Goal: Task Accomplishment & Management: Complete application form

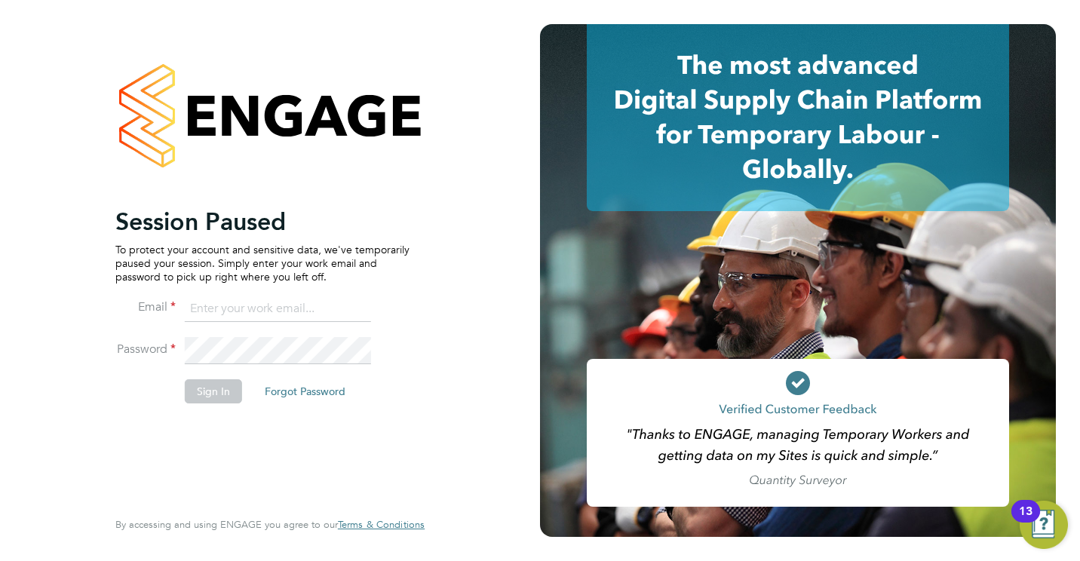
type input "[EMAIL_ADDRESS][DOMAIN_NAME]"
click at [219, 384] on button "Sign In" at bounding box center [213, 391] width 57 height 24
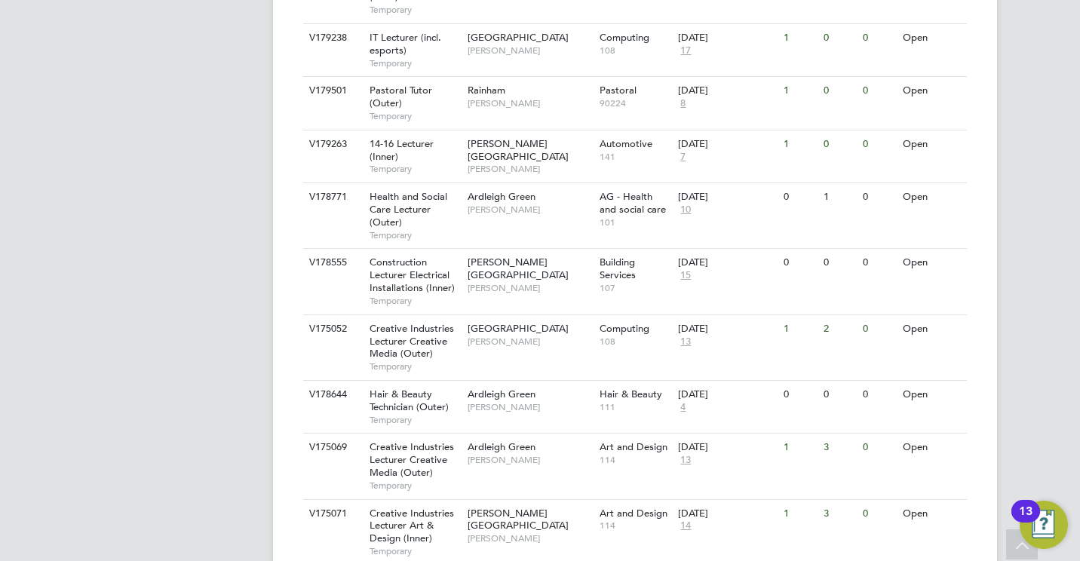
scroll to position [724, 0]
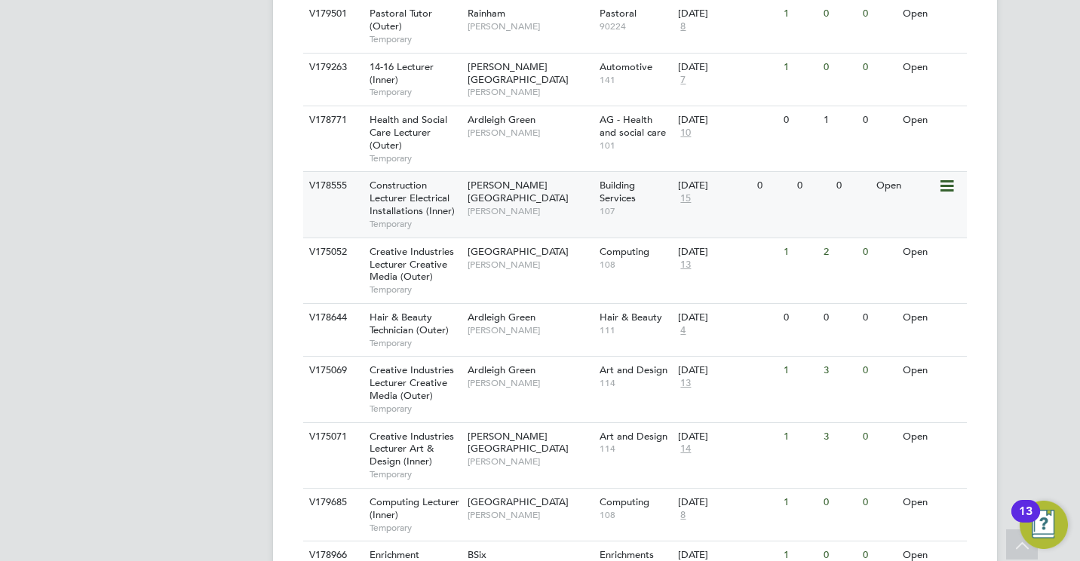
click at [381, 179] on span "Construction Lecturer Electrical Installations (Inner)" at bounding box center [411, 198] width 85 height 38
click at [1068, 381] on div "[PERSON_NAME] [PERSON_NAME] Notifications Applications: Network Team Members Bu…" at bounding box center [540, 62] width 1080 height 1573
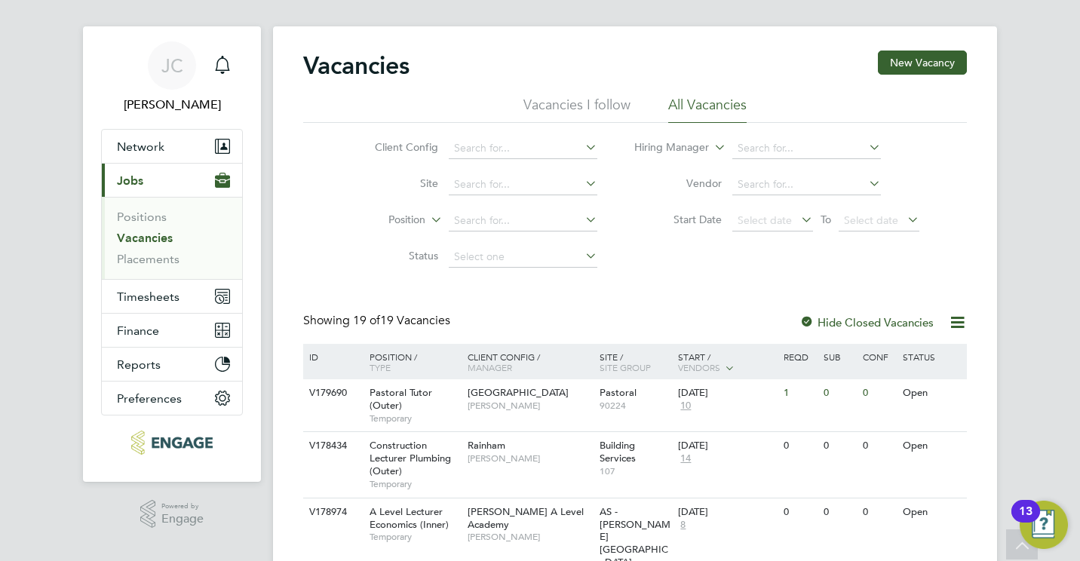
scroll to position [0, 0]
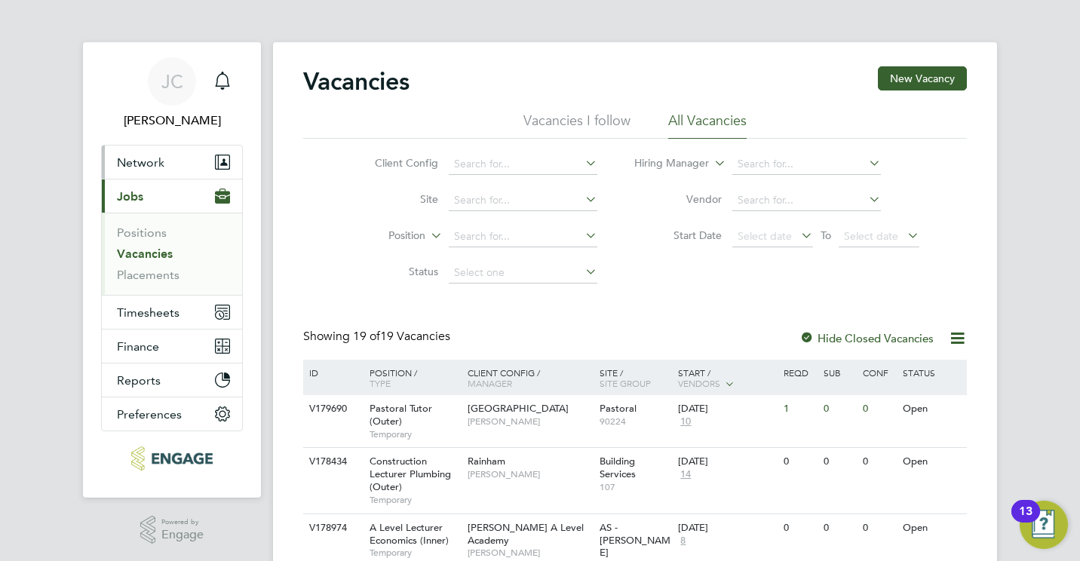
click at [133, 167] on span "Network" at bounding box center [141, 162] width 48 height 14
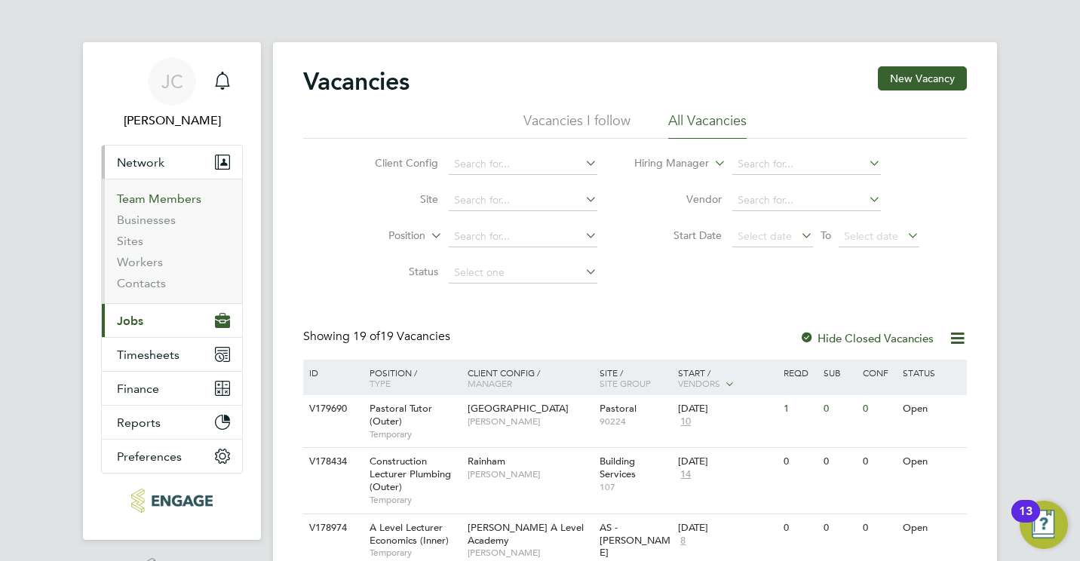
click at [155, 199] on link "Team Members" at bounding box center [159, 199] width 84 height 14
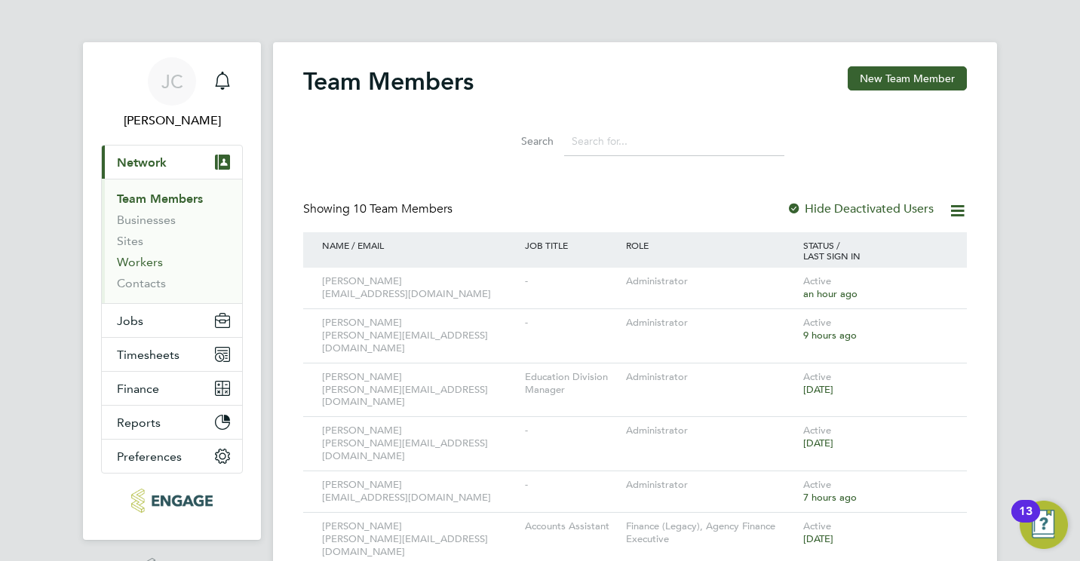
click at [148, 265] on link "Workers" at bounding box center [140, 262] width 46 height 14
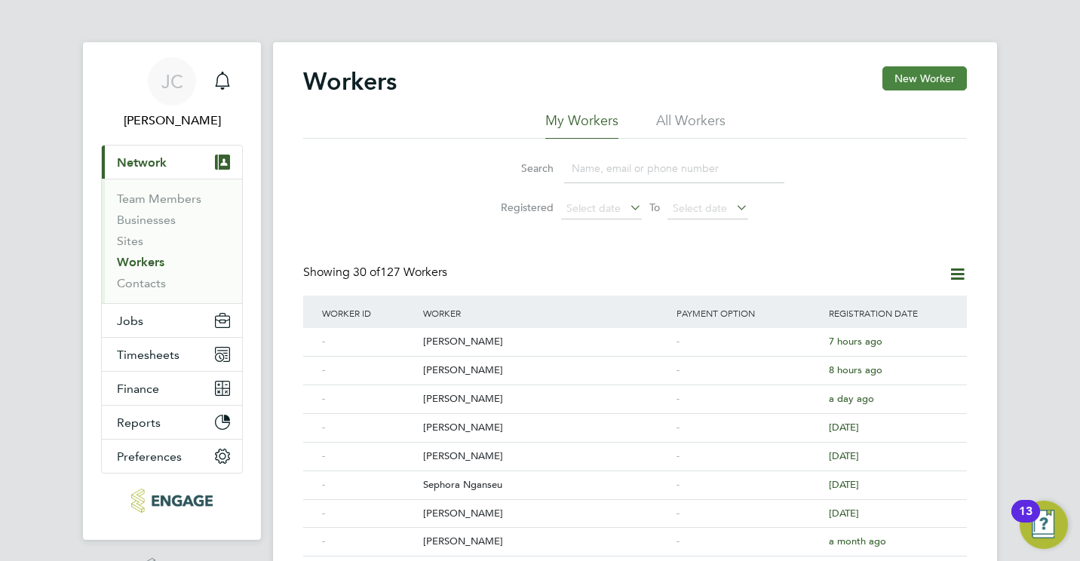
click at [937, 77] on button "New Worker" at bounding box center [924, 78] width 84 height 24
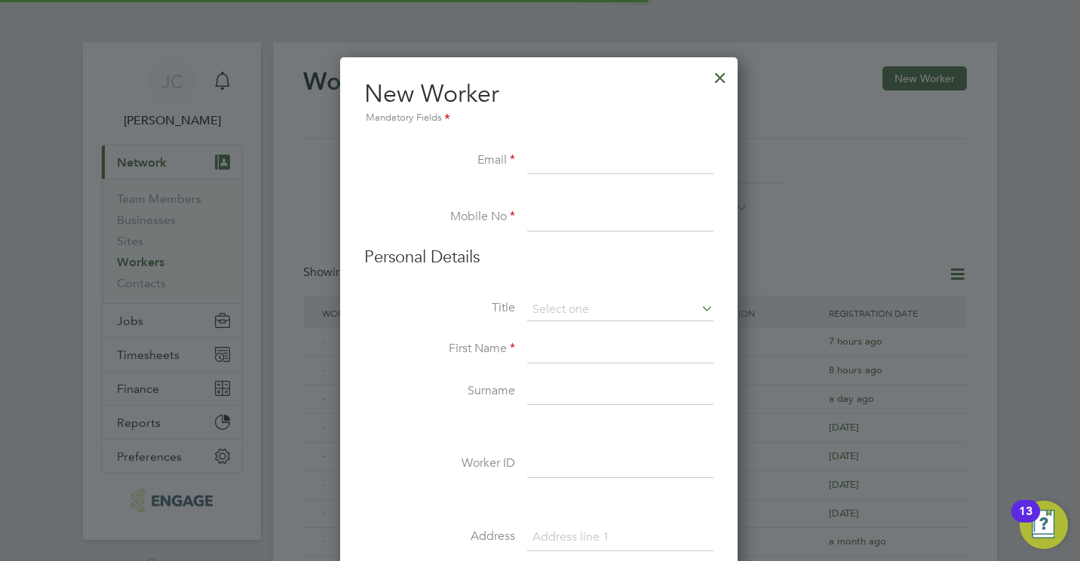
scroll to position [1280, 400]
paste input "[EMAIL_ADDRESS][DOMAIN_NAME] 25028"
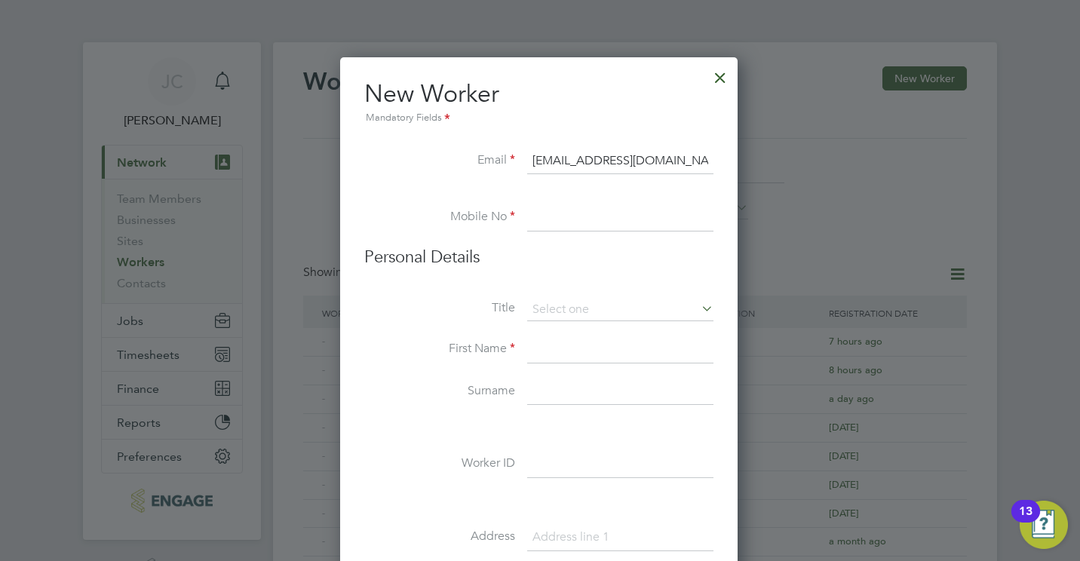
scroll to position [0, 0]
type input "[EMAIL_ADDRESS][DOMAIN_NAME]"
click at [590, 211] on input at bounding box center [620, 217] width 186 height 27
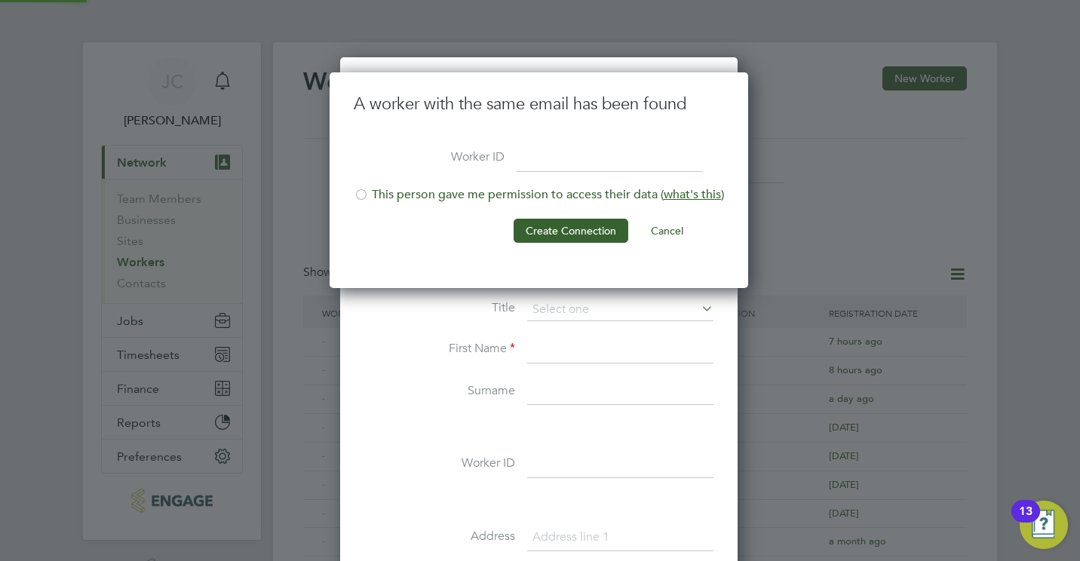
scroll to position [216, 421]
click at [659, 231] on button "Cancel" at bounding box center [667, 231] width 57 height 24
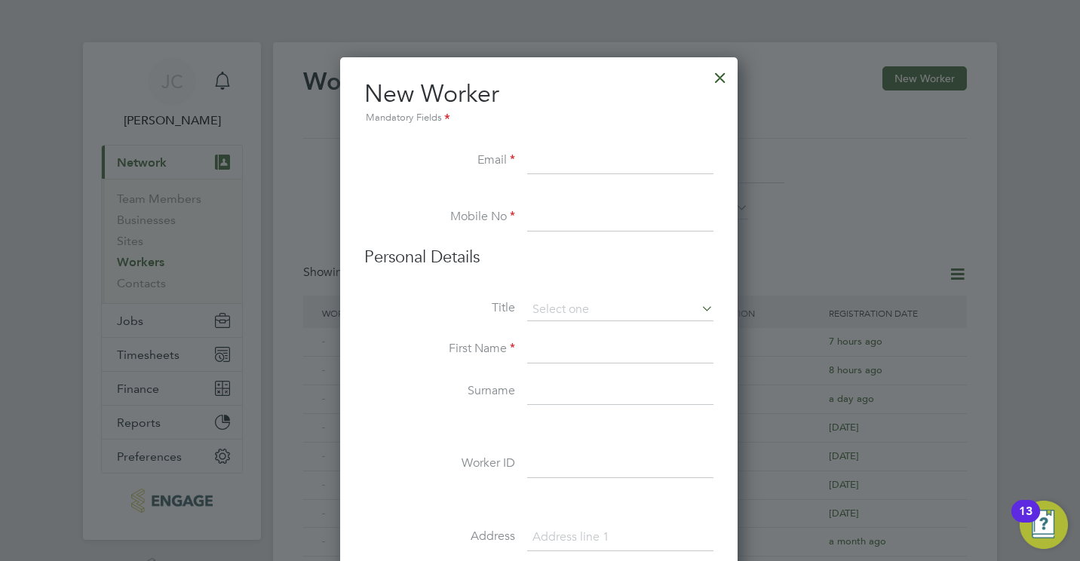
click at [723, 77] on div at bounding box center [720, 73] width 27 height 27
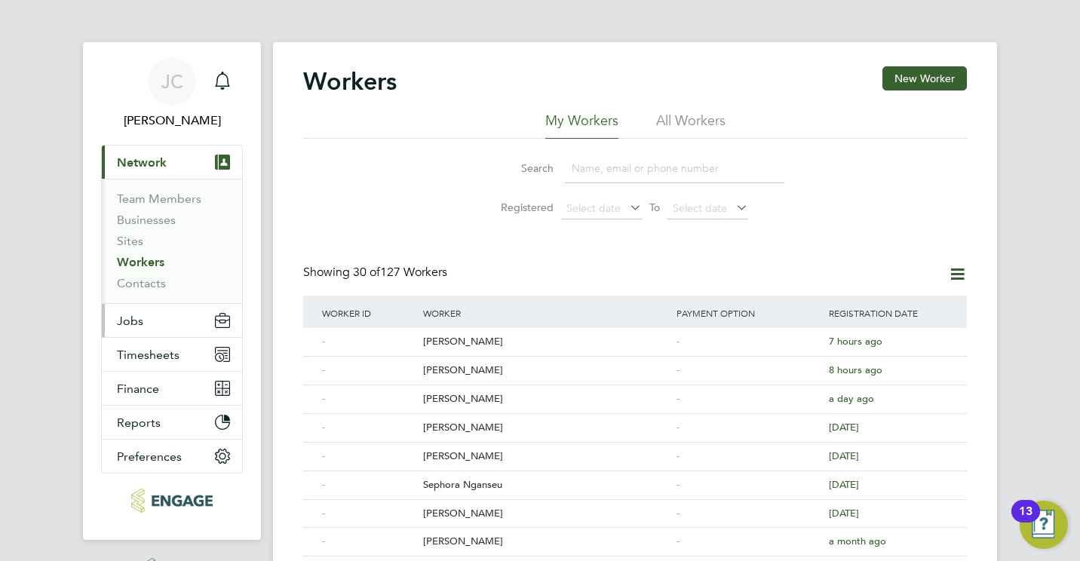
click at [146, 320] on button "Jobs" at bounding box center [172, 320] width 140 height 33
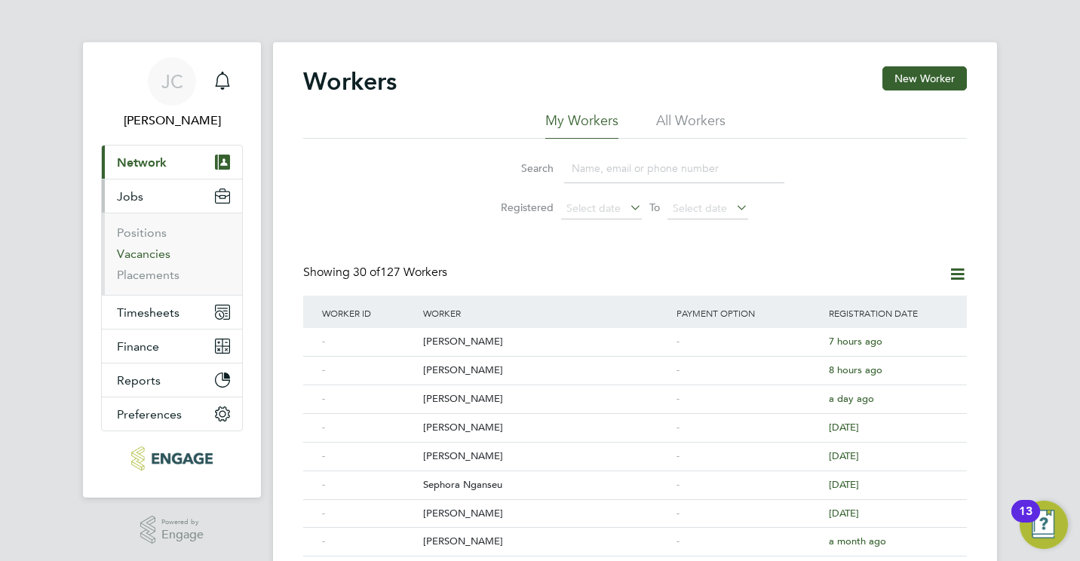
click at [153, 256] on link "Vacancies" at bounding box center [144, 254] width 54 height 14
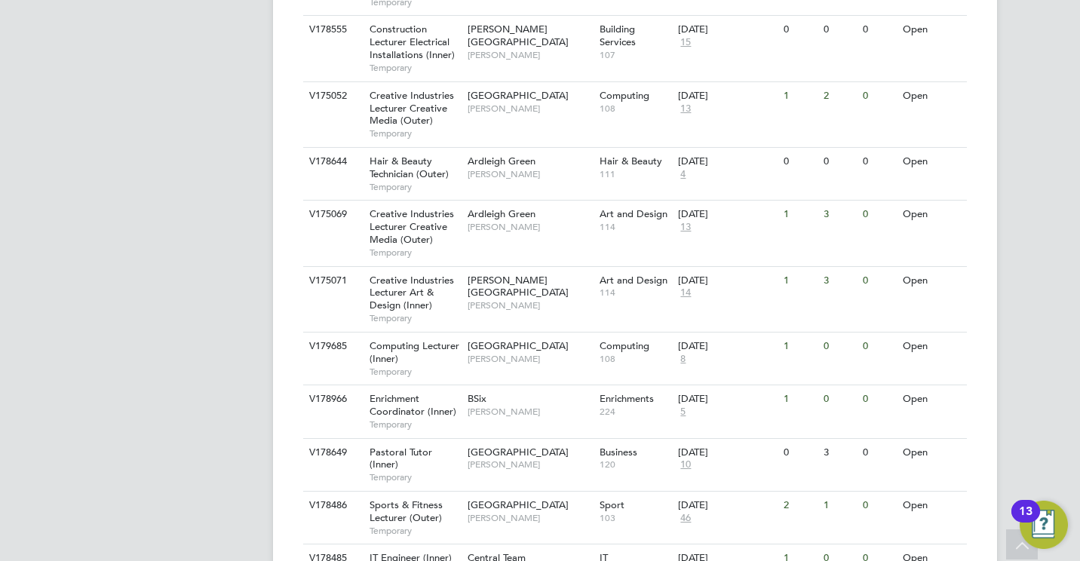
scroll to position [974, 0]
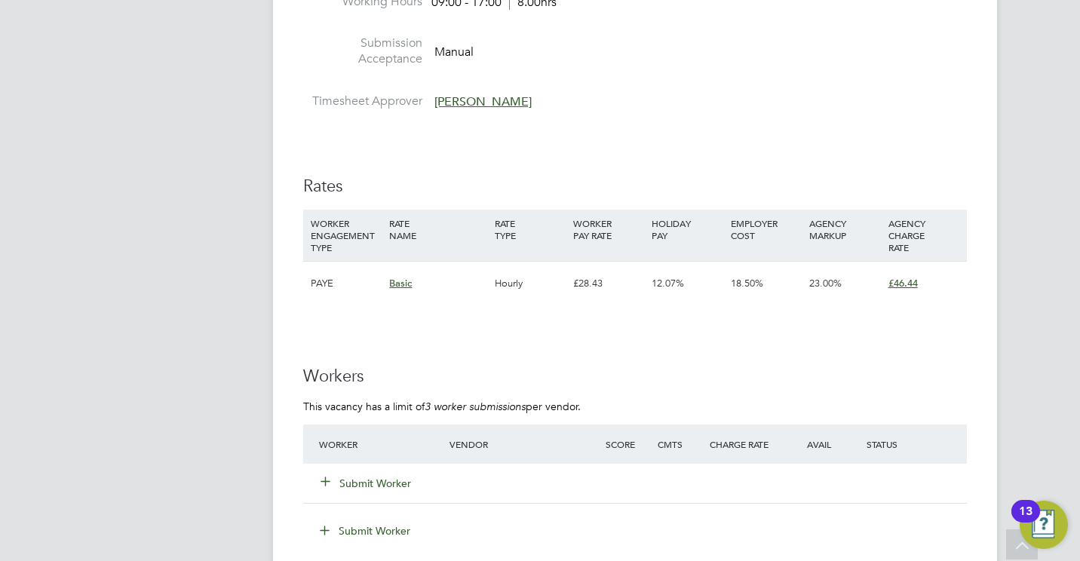
scroll to position [2534, 0]
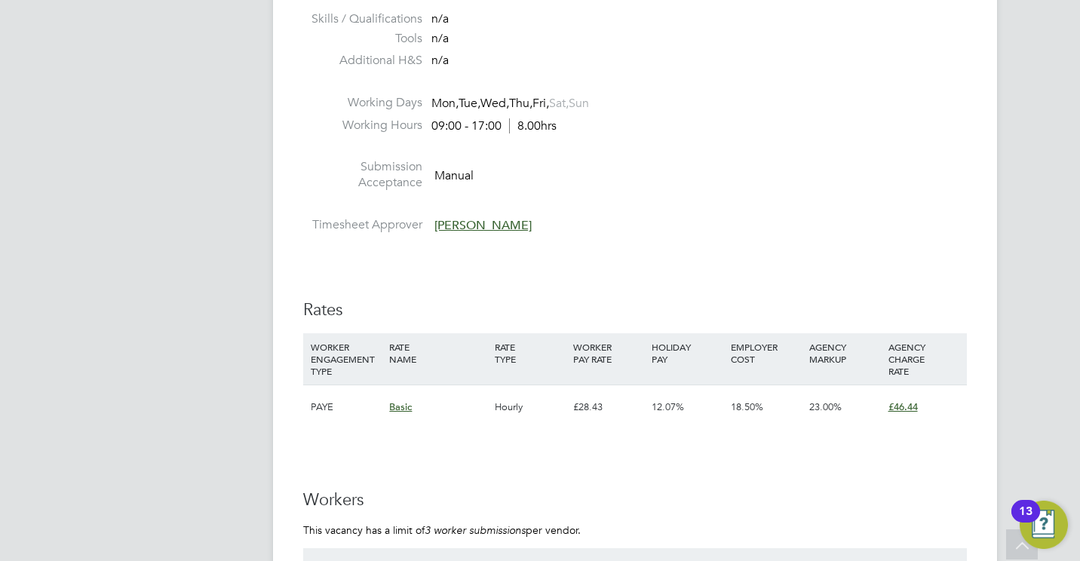
scroll to position [2292, 0]
